Goal: Check status: Check status

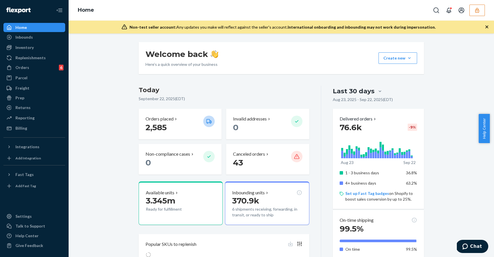
click at [40, 68] on div "Orders 6" at bounding box center [34, 67] width 61 height 8
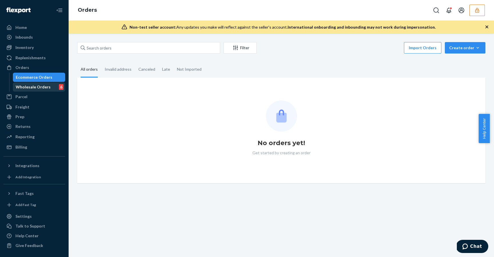
click at [56, 87] on div "Wholesale Orders 6" at bounding box center [38, 87] width 51 height 8
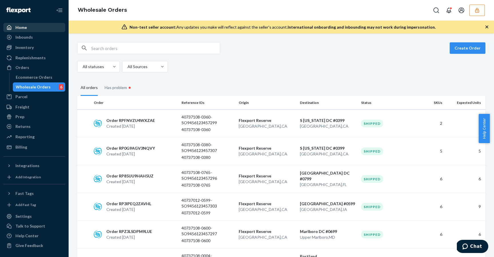
click at [42, 25] on div "Home" at bounding box center [34, 27] width 61 height 8
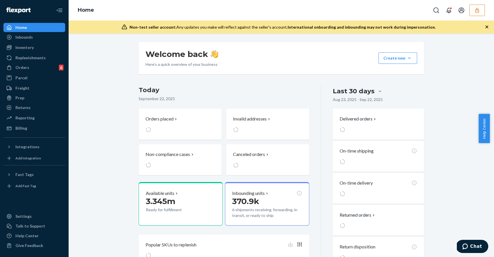
click at [123, 45] on div "Welcome back Here’s a quick overview of your business Create new Create new inb…" at bounding box center [281, 157] width 417 height 230
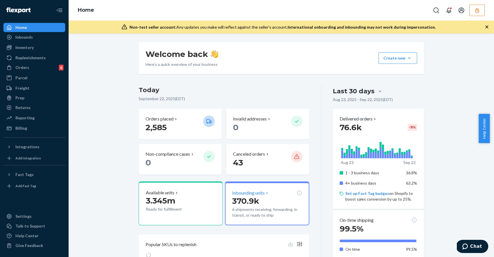
click at [276, 205] on div "370.9k 6 shipments receiving, forwarding, in transit, or ready to ship" at bounding box center [267, 206] width 70 height 23
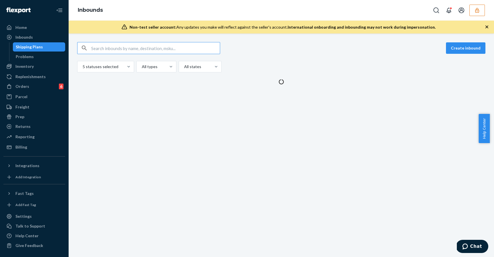
click at [348, 63] on div "5 statuses selected All types All states" at bounding box center [281, 66] width 408 height 11
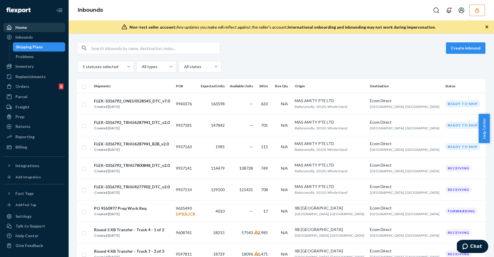
click at [54, 28] on div "Home" at bounding box center [34, 27] width 61 height 8
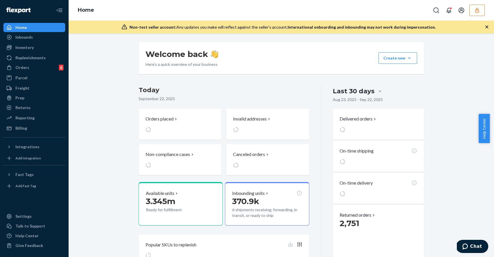
click at [475, 12] on icon "button" at bounding box center [477, 10] width 6 height 6
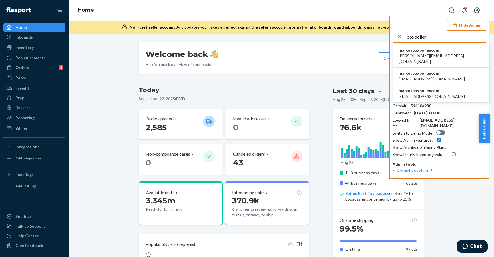
type input "boxbollen"
click at [426, 70] on span "marcusboxbollencom" at bounding box center [431, 73] width 66 height 6
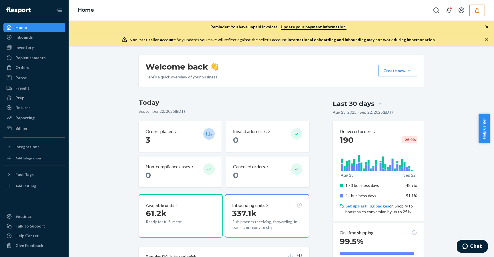
click at [280, 214] on p "337.1k" at bounding box center [267, 213] width 70 height 10
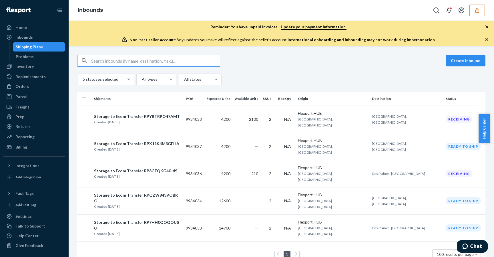
click at [322, 83] on div "5 statuses selected All types All states" at bounding box center [281, 78] width 408 height 11
click at [307, 59] on div "Create inbound" at bounding box center [281, 61] width 408 height 12
click at [299, 73] on div "Create inbound 5 statuses selected All types All states" at bounding box center [281, 70] width 408 height 30
click at [291, 74] on div "5 statuses selected All types All states" at bounding box center [281, 78] width 408 height 11
click at [161, 80] on div at bounding box center [155, 79] width 29 height 7
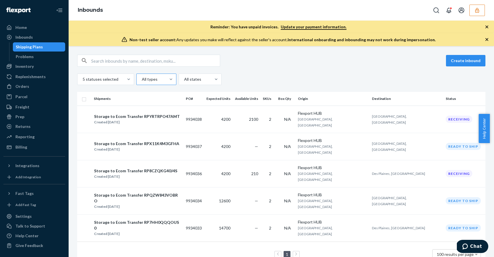
click at [142, 80] on input "All types" at bounding box center [141, 79] width 1 height 6
click at [95, 81] on div at bounding box center [105, 79] width 46 height 7
click at [83, 81] on input "5 statuses selected" at bounding box center [82, 79] width 1 height 6
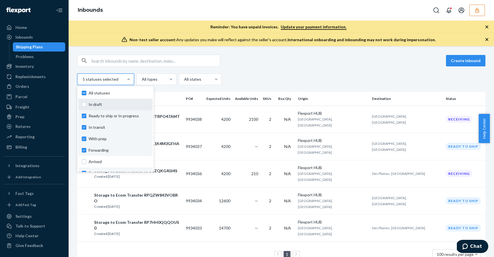
click at [90, 102] on span "In draft" at bounding box center [119, 104] width 61 height 6
checkbox input "true"
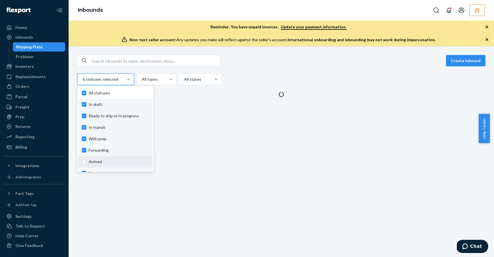
click at [87, 160] on label "Arrived" at bounding box center [115, 162] width 67 height 6
checkbox input "true"
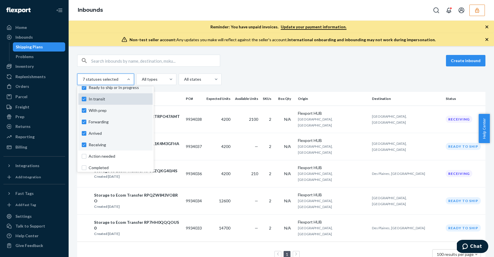
scroll to position [42, 0]
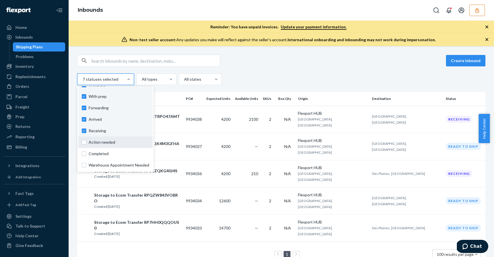
drag, startPoint x: 103, startPoint y: 142, endPoint x: 102, endPoint y: 145, distance: 3.5
click at [103, 142] on span "Action needed" at bounding box center [119, 142] width 61 height 6
checkbox input "true"
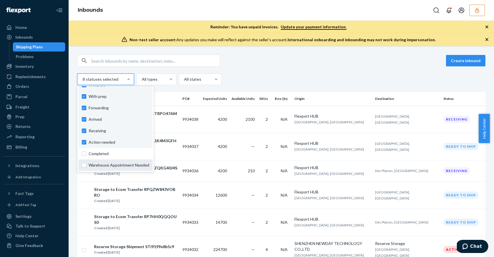
click at [96, 163] on span "Warehouse Appointment Needed" at bounding box center [119, 165] width 61 height 6
checkbox input "true"
click at [322, 67] on div "Create inbound option Warehouse Appointment Needed, selected. option Action nee…" at bounding box center [281, 70] width 408 height 30
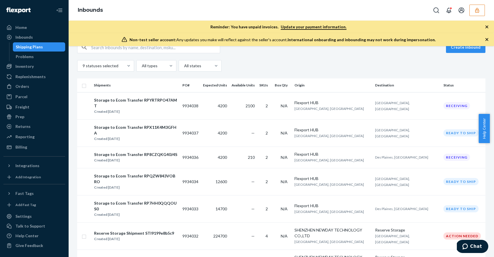
scroll to position [13, 0]
click at [35, 68] on div "Inventory" at bounding box center [34, 66] width 61 height 8
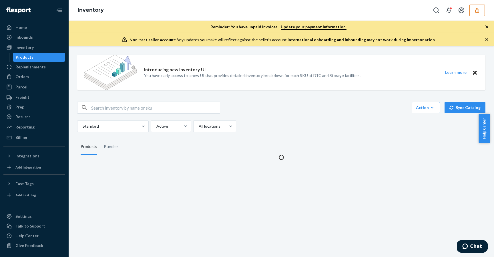
click at [305, 100] on div "Introducing new Inventory UI You have early access to a new UI that provides de…" at bounding box center [281, 105] width 417 height 110
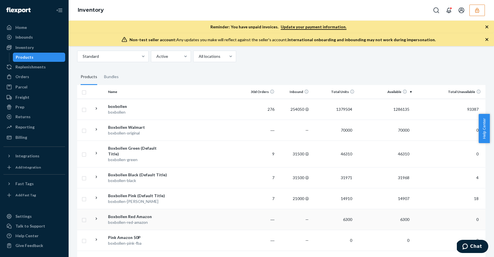
scroll to position [63, 0]
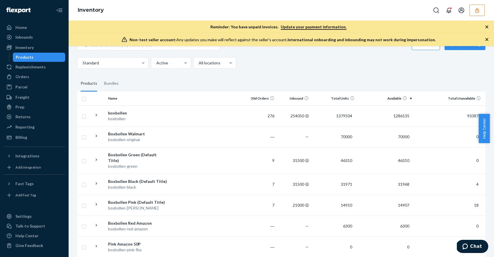
click at [346, 74] on div "Introducing new Inventory UI You have early access to a new UI that provides de…" at bounding box center [281, 159] width 417 height 345
click at [406, 97] on th "Available" at bounding box center [385, 98] width 57 height 14
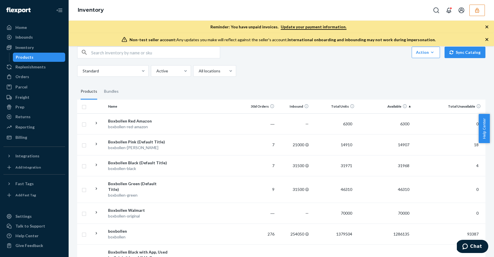
scroll to position [72, 0]
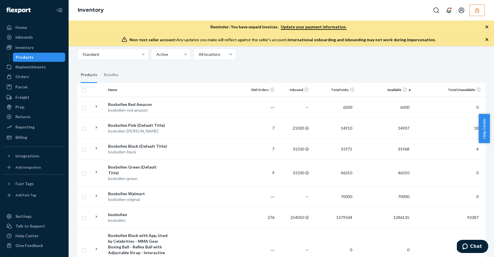
click at [360, 88] on th "Available" at bounding box center [385, 90] width 57 height 14
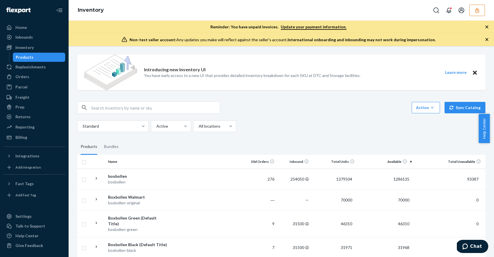
click at [338, 98] on div "Introducing new Inventory UI You have early access to a new UI that provides de…" at bounding box center [281, 222] width 417 height 345
click at [50, 36] on div "Inbounds" at bounding box center [34, 37] width 61 height 8
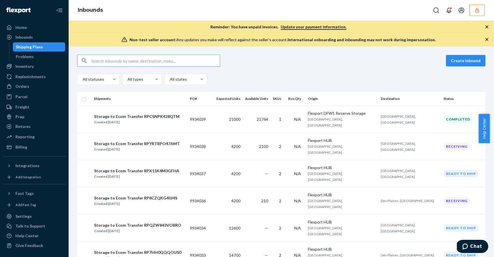
click at [271, 57] on div "Create inbound" at bounding box center [281, 61] width 408 height 12
click at [117, 63] on input "text" at bounding box center [155, 60] width 129 height 11
paste input "FLEX-3387468"
type input "FLEX-3387468"
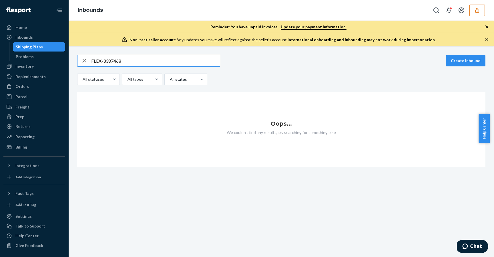
click at [159, 63] on input "FLEX-3387468" at bounding box center [155, 60] width 129 height 11
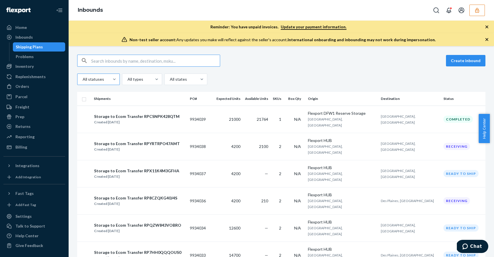
click at [87, 78] on div at bounding box center [98, 79] width 32 height 7
click at [83, 78] on input "All statuses" at bounding box center [82, 79] width 1 height 6
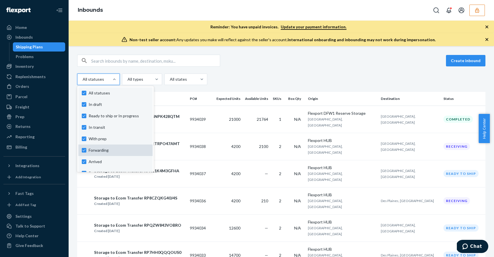
scroll to position [42, 0]
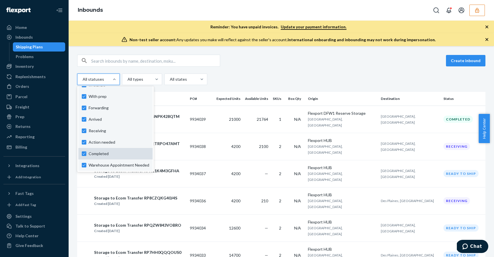
click at [124, 157] on div "Completed" at bounding box center [115, 153] width 74 height 11
click at [83, 82] on input "option Completed focused, 9 of 10. 10 results available. Use Up and Down to cho…" at bounding box center [82, 79] width 1 height 6
checkbox input "false"
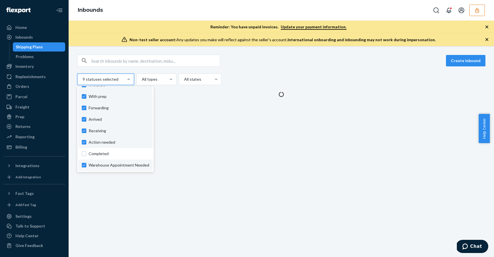
click at [272, 94] on div at bounding box center [281, 94] width 408 height 5
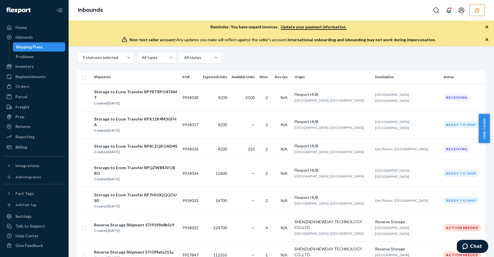
scroll to position [34, 0]
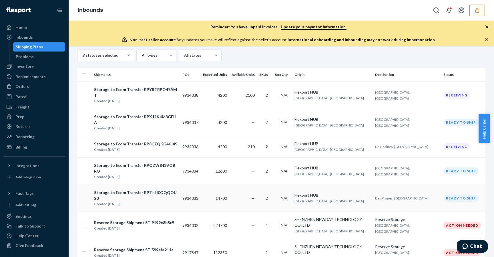
scroll to position [25, 0]
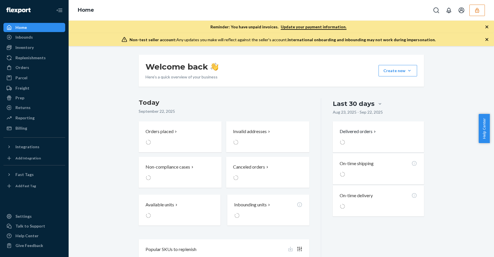
click at [99, 38] on div "Non-test seller account: Any updates you make will reflect against the seller's…" at bounding box center [281, 39] width 425 height 13
